Goal: Transaction & Acquisition: Purchase product/service

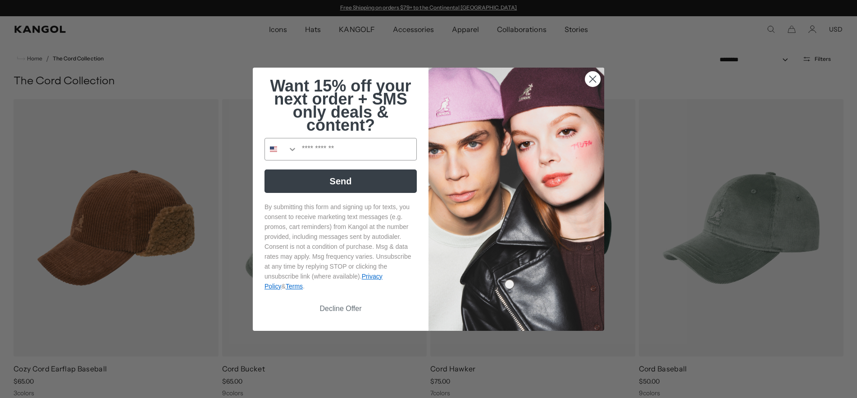
click at [593, 78] on circle "Close dialog" at bounding box center [592, 78] width 15 height 15
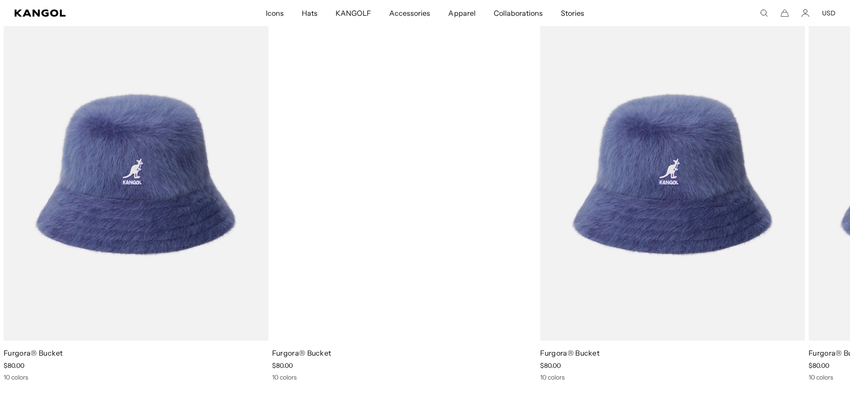
scroll to position [0, 186]
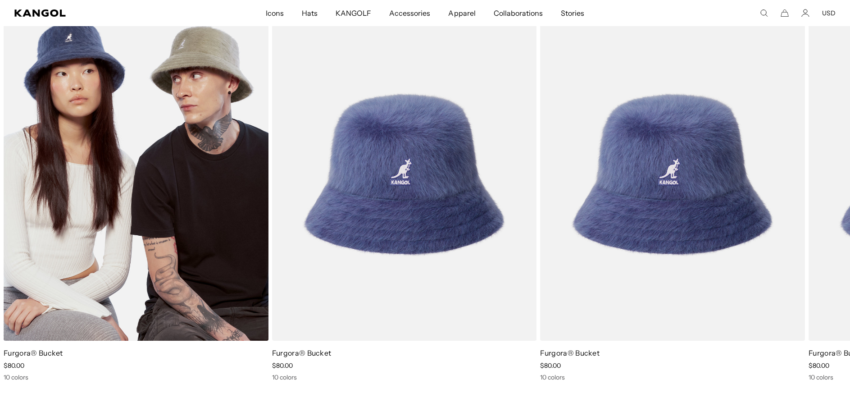
click at [195, 206] on img "1 of 1" at bounding box center [136, 174] width 265 height 332
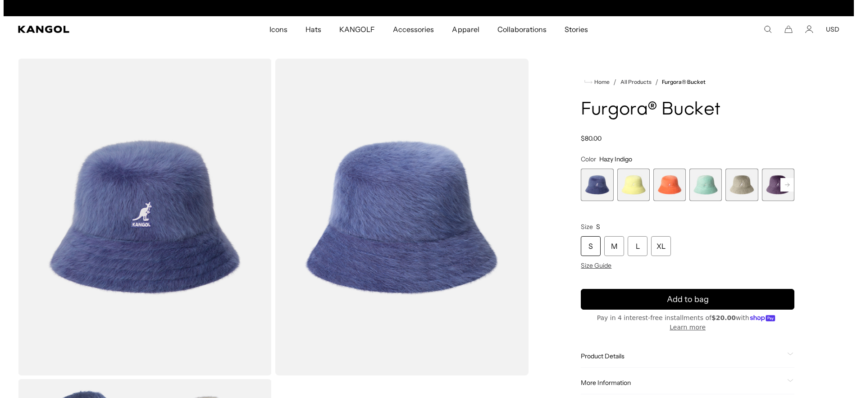
scroll to position [0, 186]
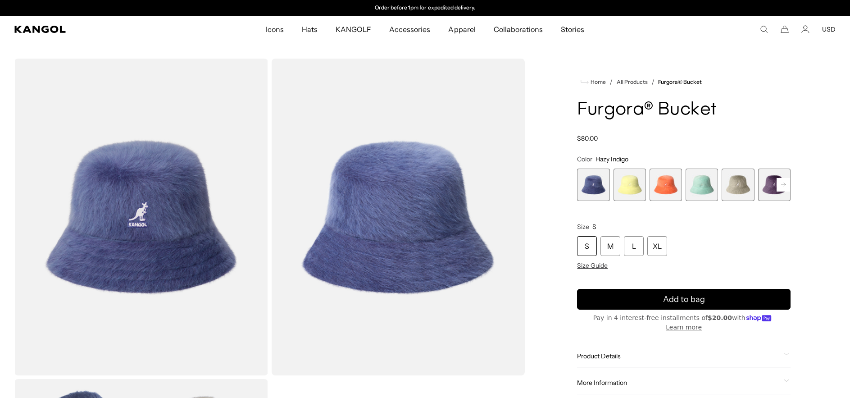
click at [155, 214] on img "Gallery Viewer" at bounding box center [141, 217] width 254 height 317
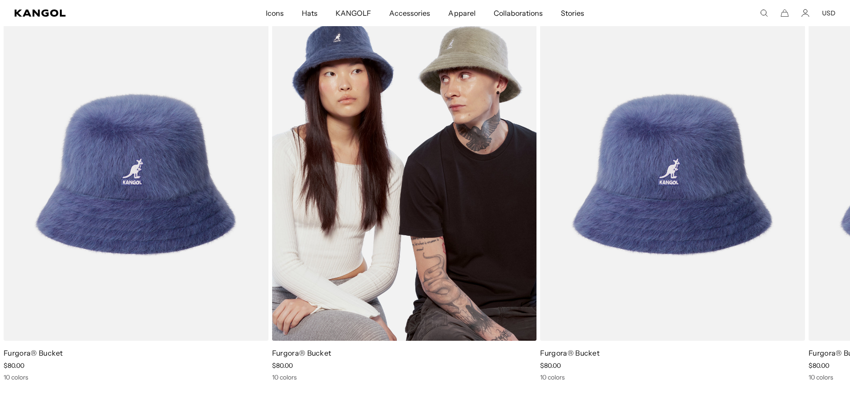
click at [363, 231] on img "1 of 1" at bounding box center [404, 174] width 265 height 332
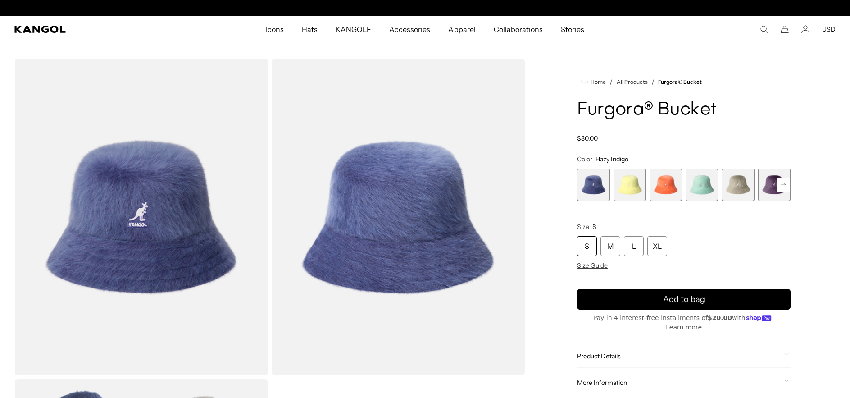
scroll to position [0, 186]
click at [632, 185] on span "2 of 10" at bounding box center [629, 184] width 32 height 32
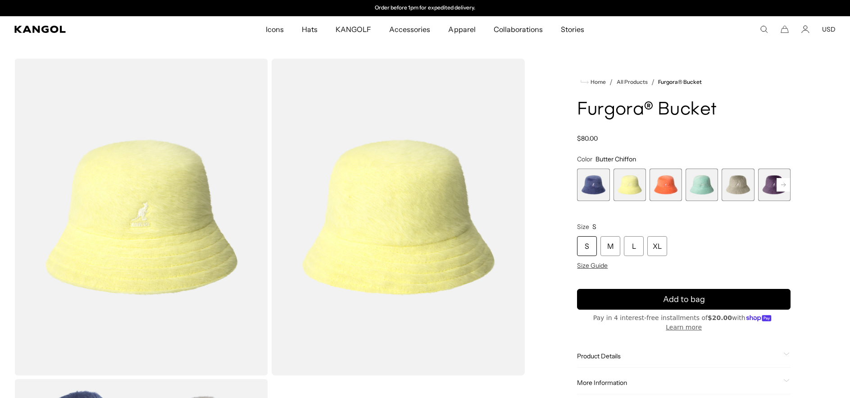
click at [657, 188] on span "3 of 10" at bounding box center [665, 184] width 32 height 32
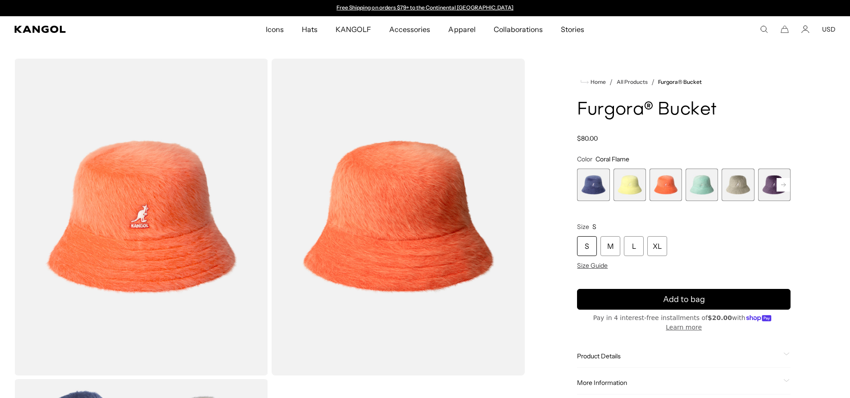
click at [704, 181] on span "4 of 10" at bounding box center [701, 184] width 32 height 32
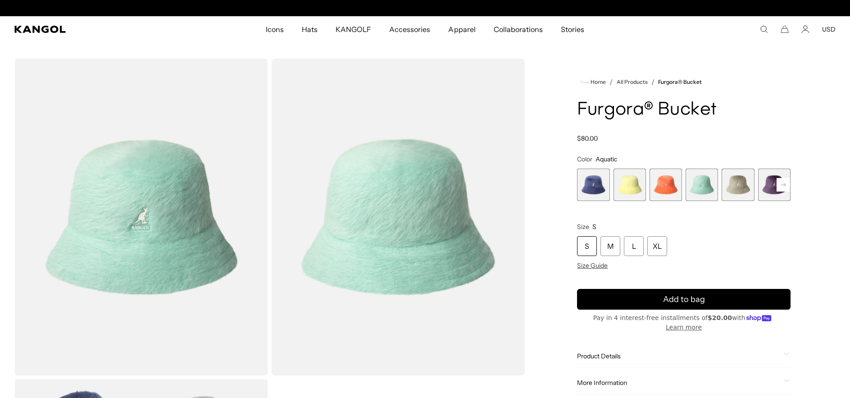
scroll to position [0, 186]
click at [733, 182] on span "5 of 10" at bounding box center [737, 184] width 32 height 32
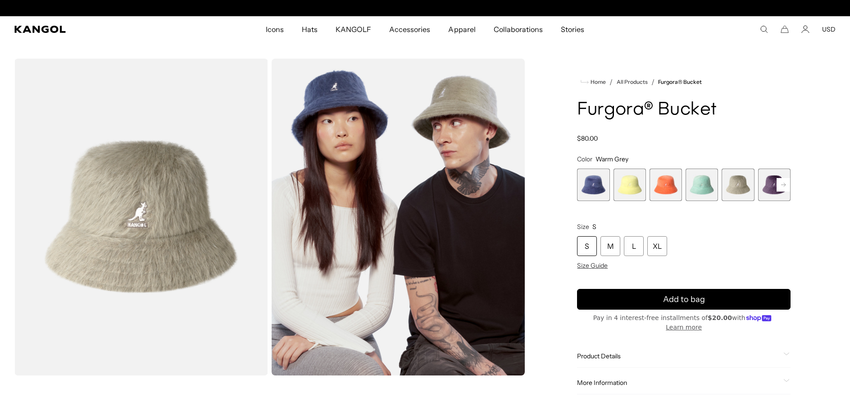
scroll to position [0, 186]
click at [786, 190] on rect at bounding box center [783, 185] width 14 height 14
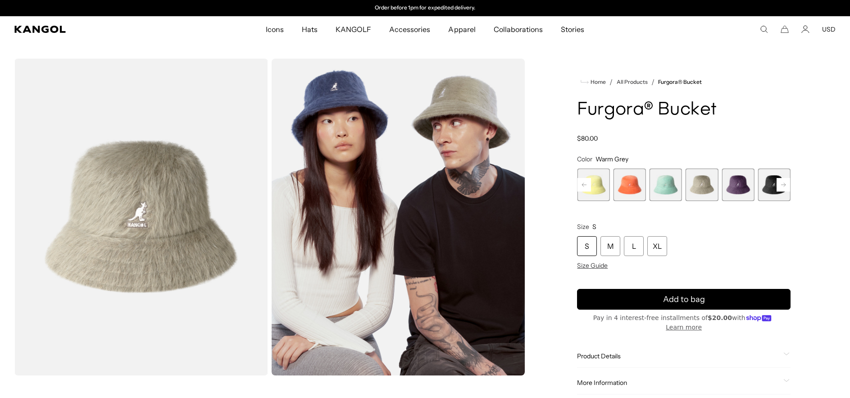
click at [731, 187] on span "6 of 10" at bounding box center [737, 184] width 32 height 32
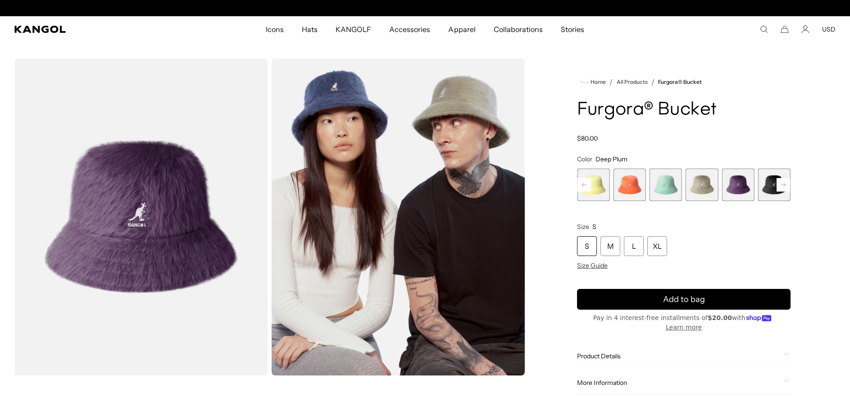
scroll to position [0, 186]
click at [771, 182] on span "7 of 10" at bounding box center [774, 184] width 32 height 32
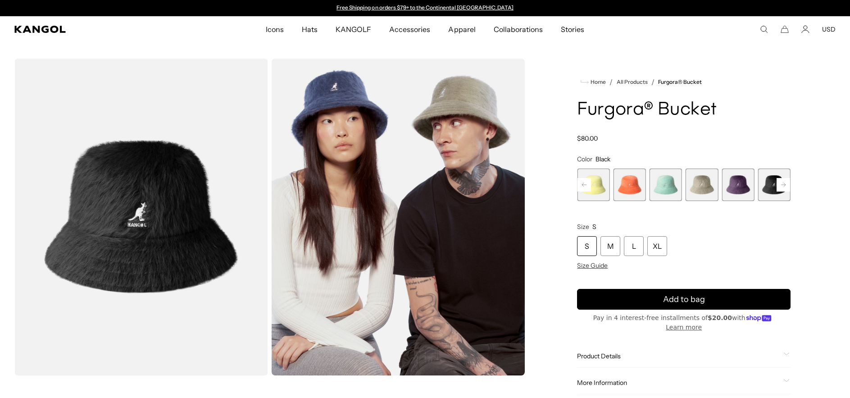
click at [585, 185] on rect at bounding box center [584, 185] width 14 height 14
click at [585, 185] on div "Previous Next Hazy Indigo Variant sold out or unavailable Butter Chiffon Varian…" at bounding box center [683, 184] width 213 height 32
click at [585, 185] on span "1 of 10" at bounding box center [593, 184] width 32 height 32
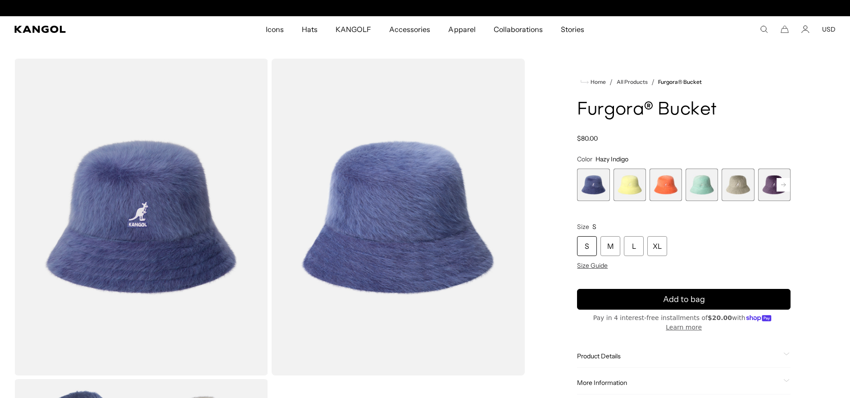
scroll to position [0, 186]
click at [784, 185] on icon at bounding box center [783, 185] width 5 height 4
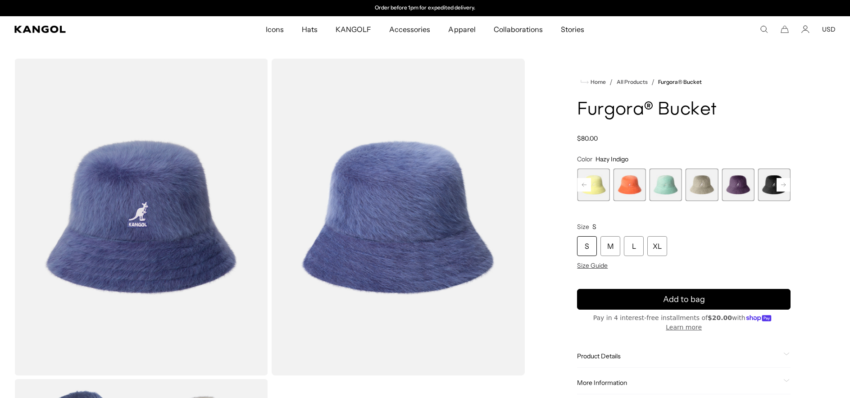
click at [784, 185] on icon at bounding box center [783, 185] width 5 height 4
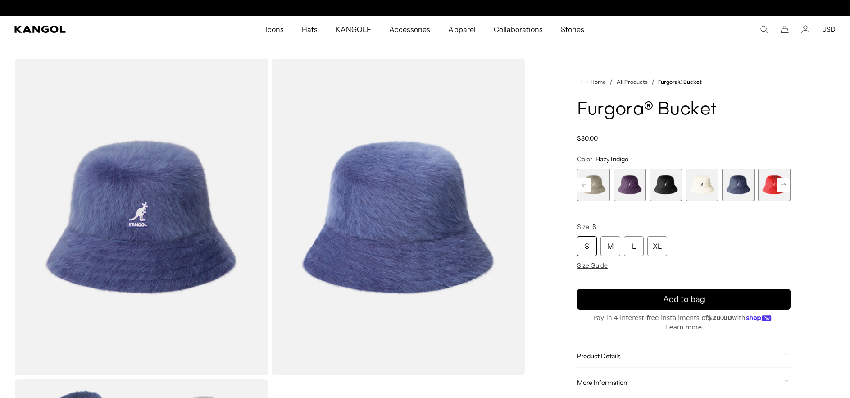
scroll to position [0, 0]
click at [784, 185] on span "10 of 10" at bounding box center [774, 184] width 32 height 32
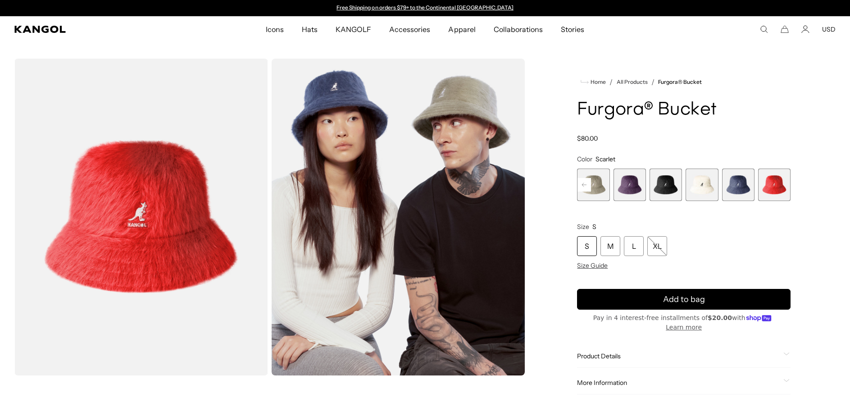
click at [698, 186] on span "8 of 10" at bounding box center [701, 184] width 32 height 32
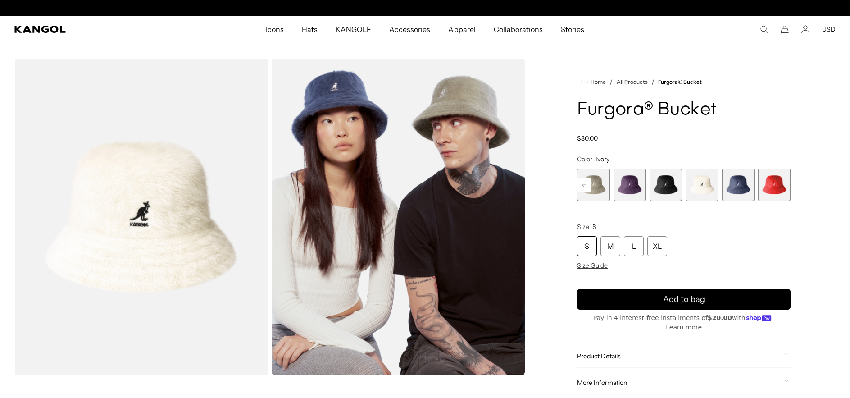
scroll to position [0, 186]
click at [746, 188] on span "9 of 10" at bounding box center [737, 184] width 32 height 32
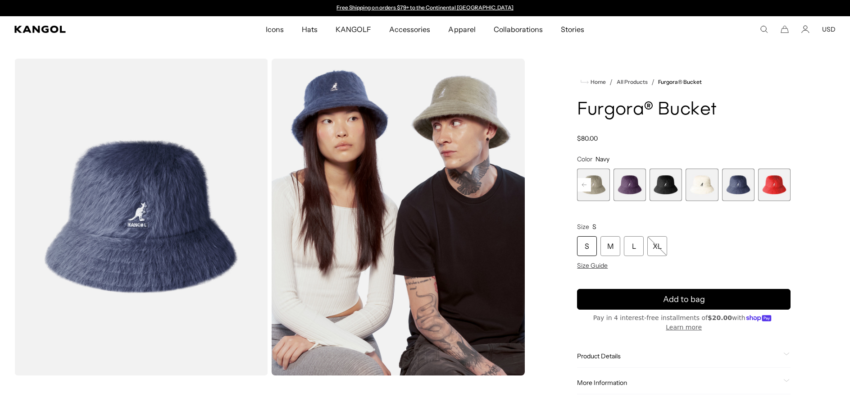
click at [776, 182] on span "10 of 10" at bounding box center [774, 184] width 32 height 32
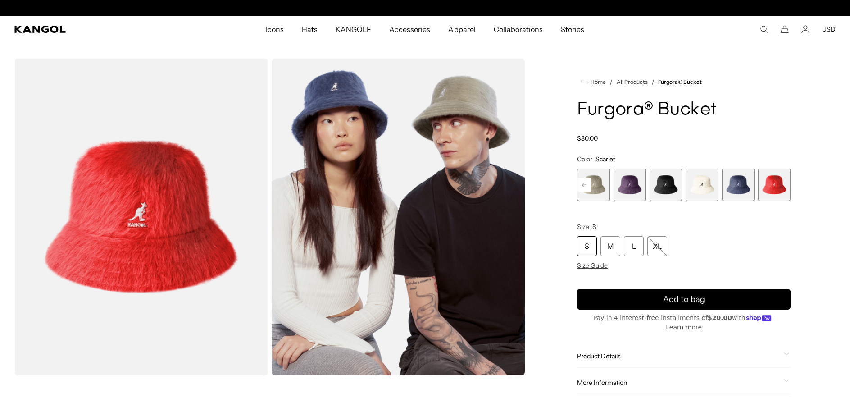
scroll to position [0, 186]
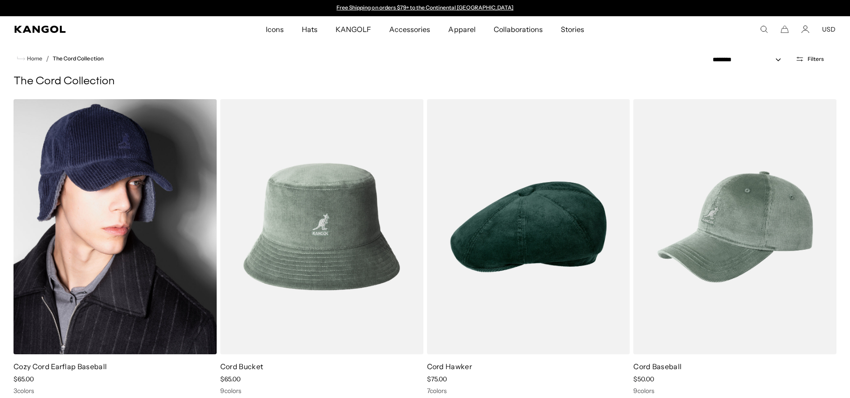
click at [174, 209] on img at bounding box center [115, 226] width 203 height 255
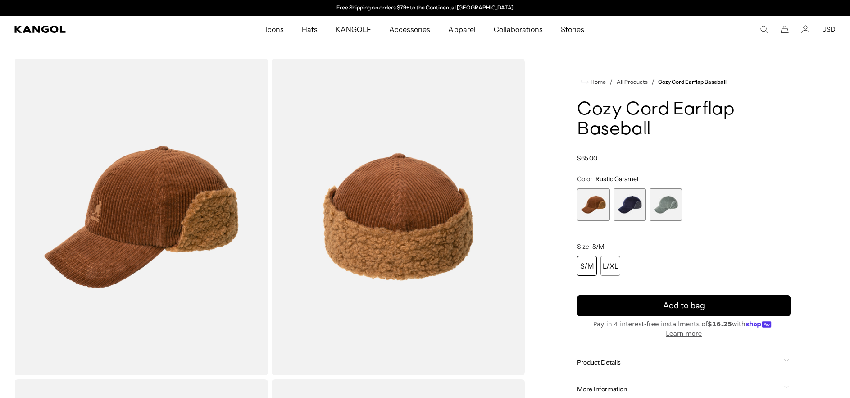
click at [624, 206] on span "2 of 3" at bounding box center [629, 204] width 32 height 32
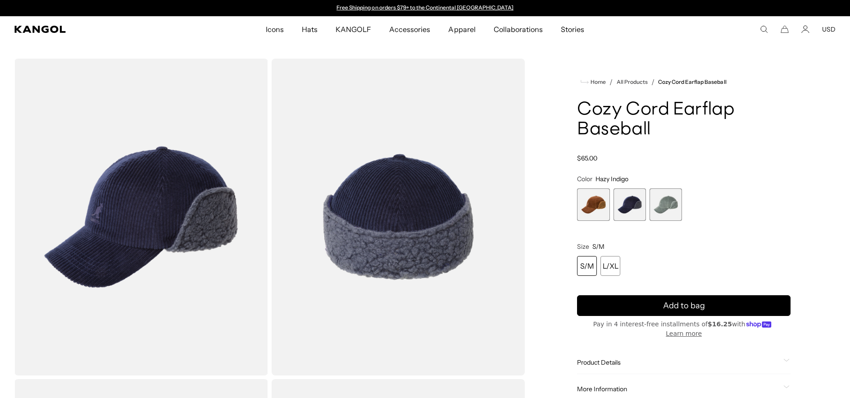
click at [451, 228] on img "Gallery Viewer" at bounding box center [399, 217] width 254 height 317
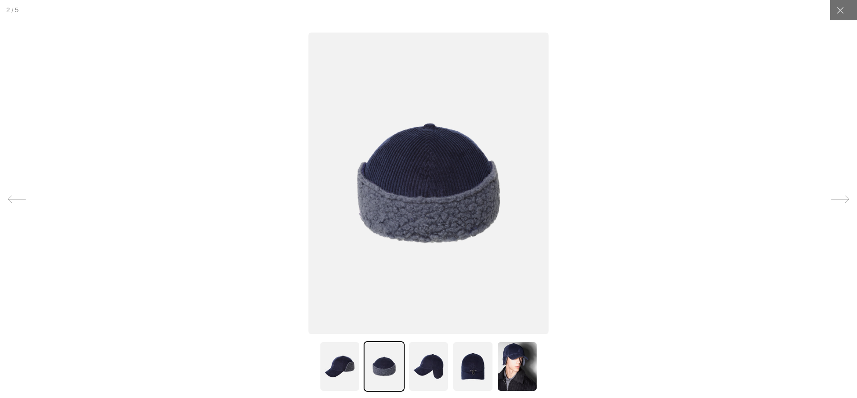
scroll to position [0, 186]
click at [349, 366] on img at bounding box center [339, 366] width 41 height 50
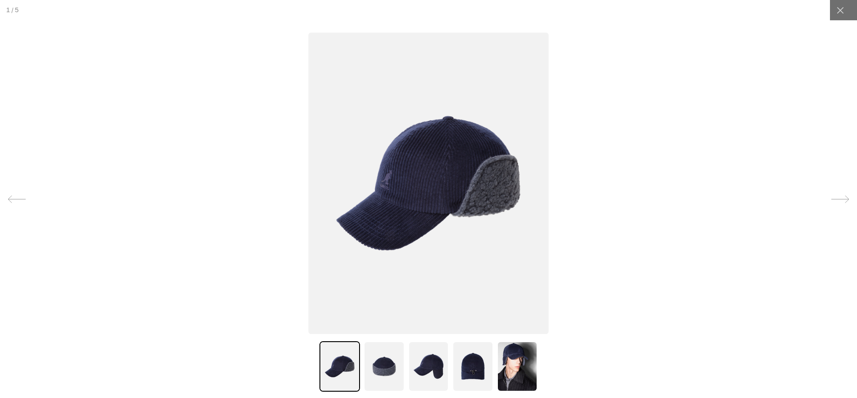
click at [386, 365] on img at bounding box center [383, 366] width 41 height 50
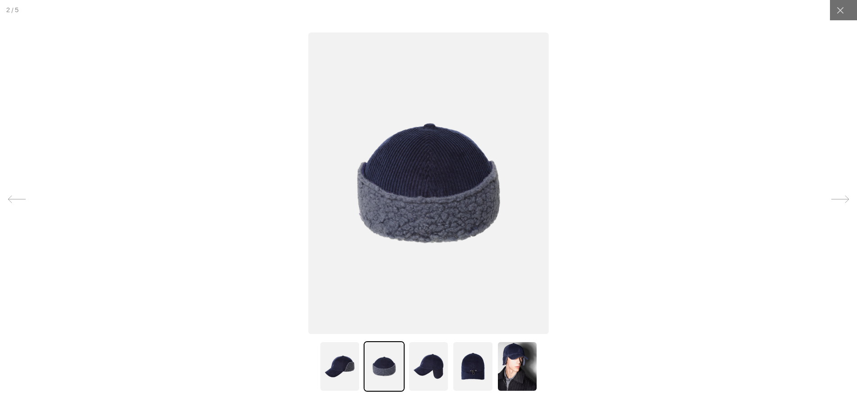
scroll to position [0, 0]
click at [471, 367] on img at bounding box center [472, 366] width 41 height 50
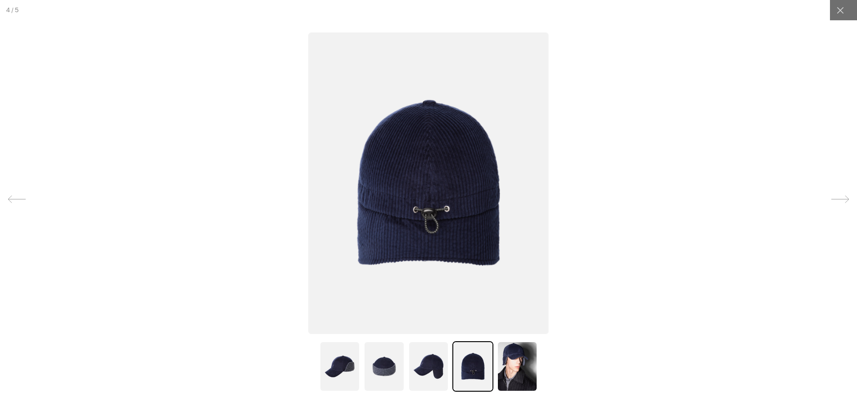
click at [430, 367] on img at bounding box center [428, 366] width 41 height 50
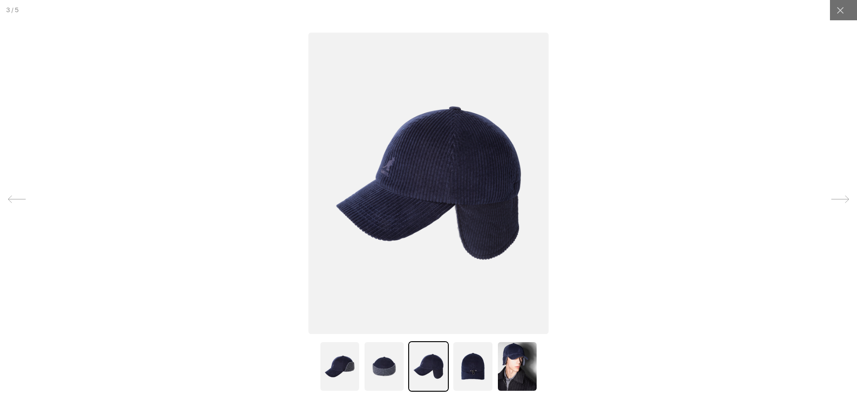
scroll to position [0, 186]
click at [505, 364] on img at bounding box center [517, 366] width 41 height 50
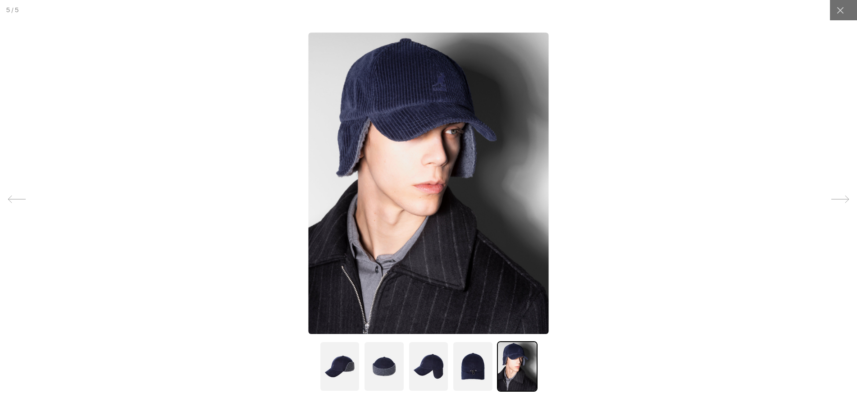
scroll to position [0, 0]
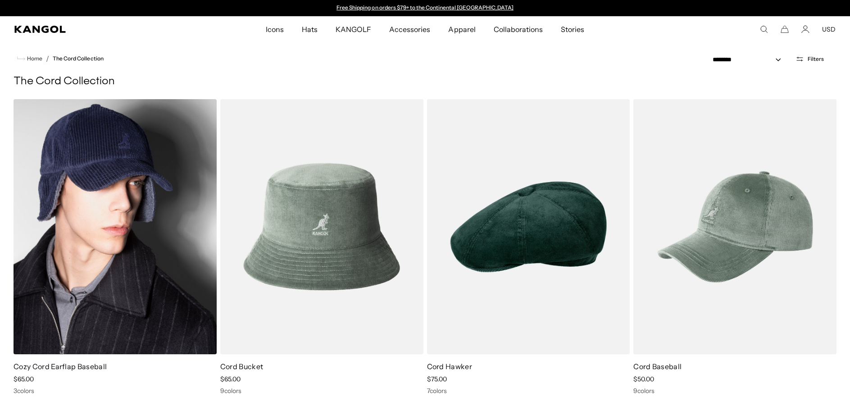
click at [163, 143] on img at bounding box center [115, 226] width 203 height 255
